Goal: Check status: Check status

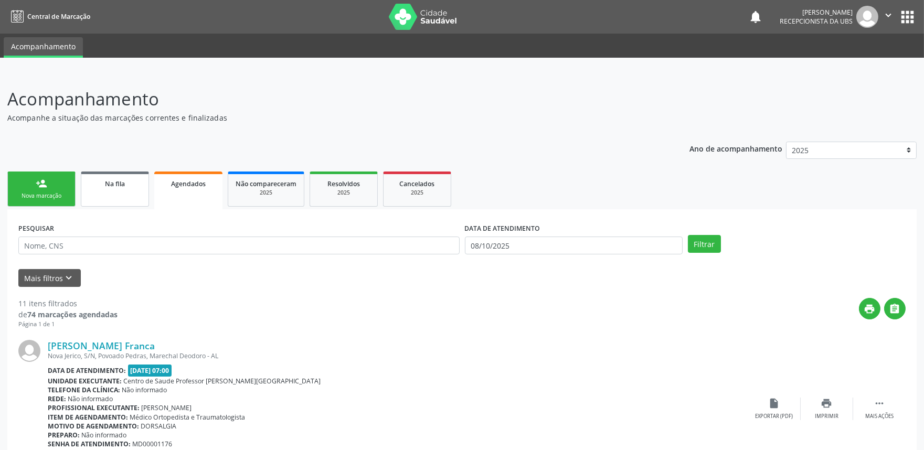
click at [102, 186] on div "Na fila" at bounding box center [115, 183] width 52 height 11
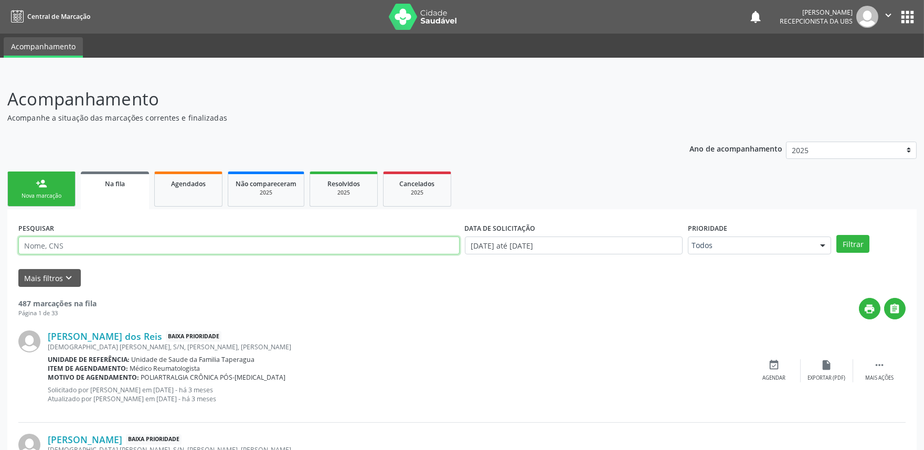
click at [126, 246] on input "text" at bounding box center [238, 246] width 441 height 18
paste input "705003081440357"
type input "705003081440357"
click at [836, 235] on button "Filtrar" at bounding box center [852, 244] width 33 height 18
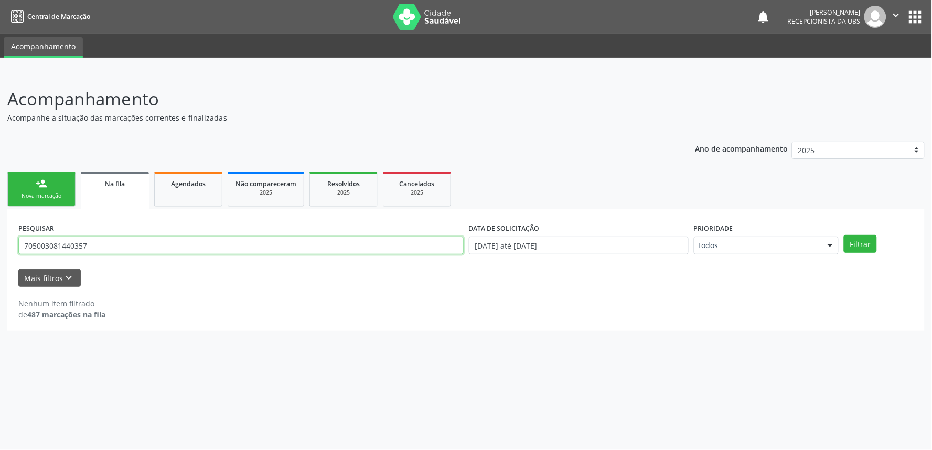
click at [178, 244] on input "705003081440357" at bounding box center [240, 246] width 445 height 18
click at [844, 235] on button "Filtrar" at bounding box center [860, 244] width 33 height 18
click at [109, 249] on input "705003081440357" at bounding box center [240, 246] width 445 height 18
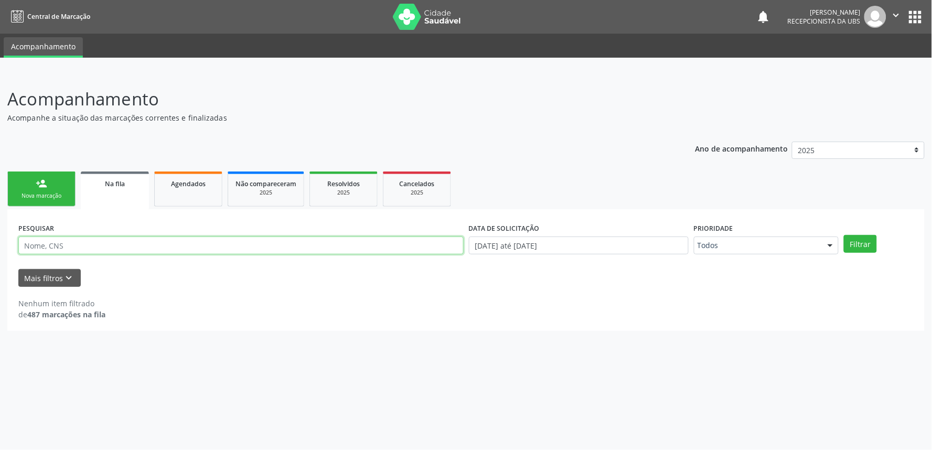
paste input "709201297315037"
type input "709201297315037"
click at [844, 235] on button "Filtrar" at bounding box center [860, 244] width 33 height 18
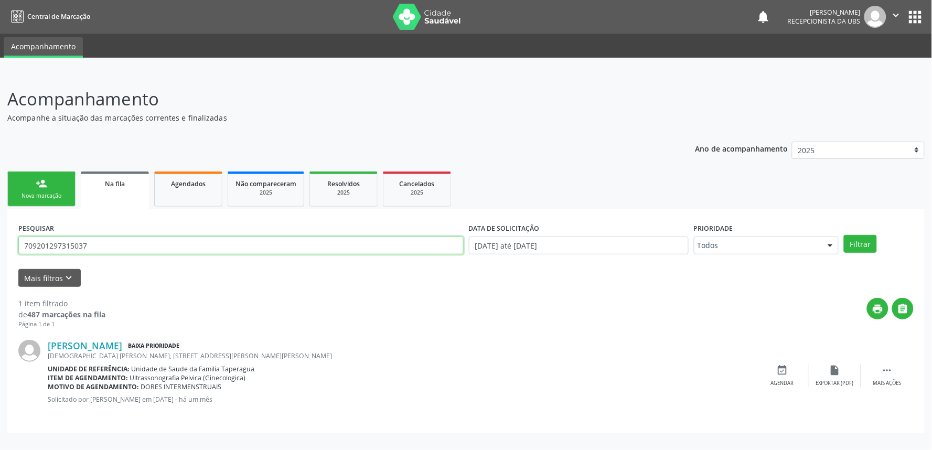
click at [162, 239] on input "709201297315037" at bounding box center [240, 246] width 445 height 18
